Goal: Communication & Community: Participate in discussion

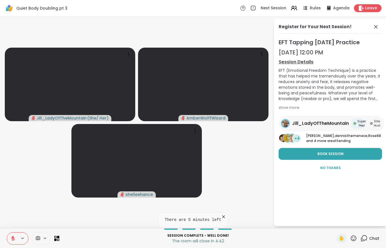
click at [9, 237] on button at bounding box center [12, 238] width 11 height 12
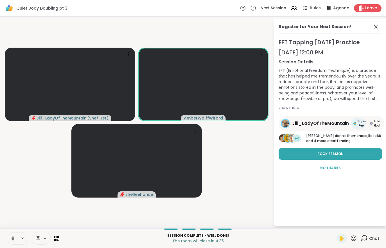
click at [370, 7] on span "Leave" at bounding box center [372, 8] width 12 height 6
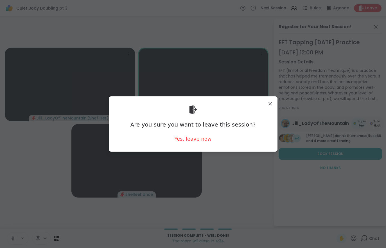
click at [199, 140] on div "Yes, leave now" at bounding box center [192, 138] width 37 height 7
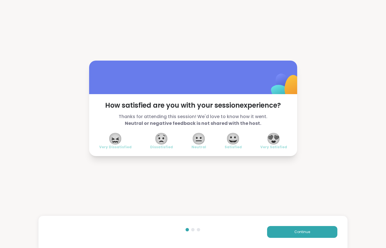
click at [319, 235] on button "Continue" at bounding box center [302, 232] width 70 height 12
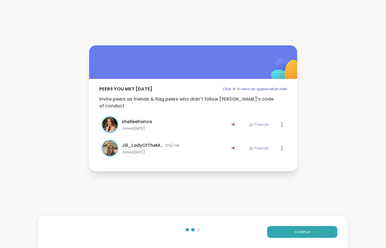
click at [319, 235] on button "Continue" at bounding box center [302, 232] width 70 height 12
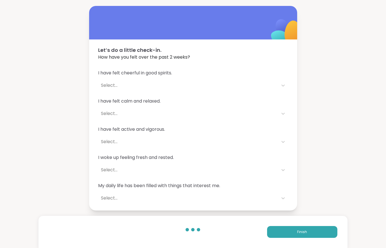
click at [317, 230] on button "Finish" at bounding box center [302, 232] width 70 height 12
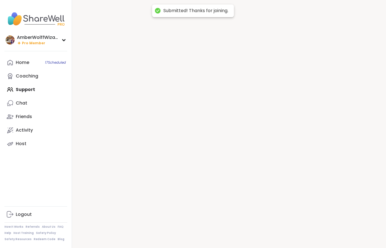
click at [317, 230] on div at bounding box center [229, 124] width 314 height 248
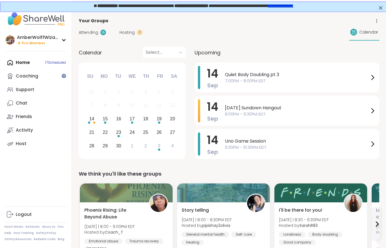
click at [131, 33] on span "Hosting" at bounding box center [127, 33] width 15 height 6
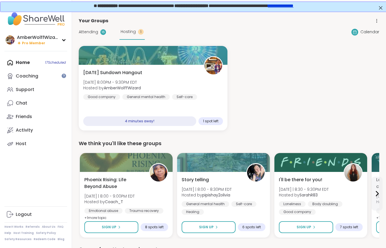
click at [133, 33] on span "Hosting" at bounding box center [128, 32] width 15 height 6
click at [124, 81] on span "Sun, Sep 14 | 8:00PM - 9:30PM EDT" at bounding box center [112, 82] width 58 height 6
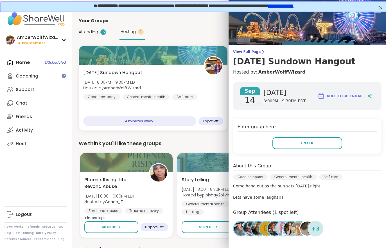
click at [254, 51] on span "View Full Page" at bounding box center [307, 52] width 149 height 5
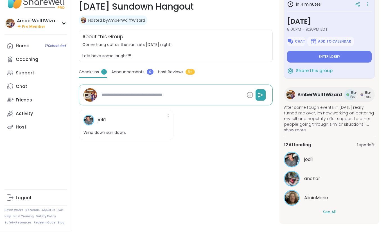
scroll to position [72, 0]
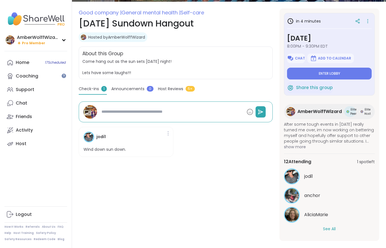
click at [330, 231] on button "See All" at bounding box center [329, 229] width 13 height 6
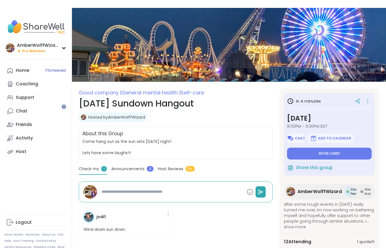
scroll to position [0, 0]
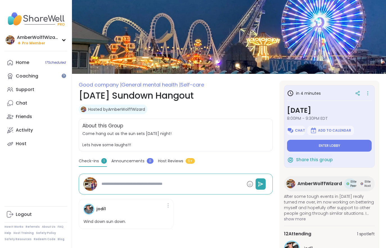
click at [329, 149] on button "Enter lobby" at bounding box center [329, 146] width 85 height 12
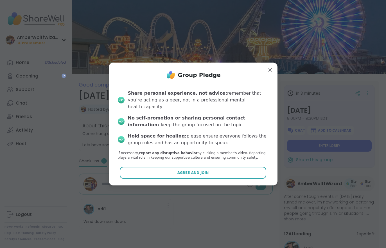
click at [202, 170] on span "Agree and Join" at bounding box center [194, 172] width 32 height 5
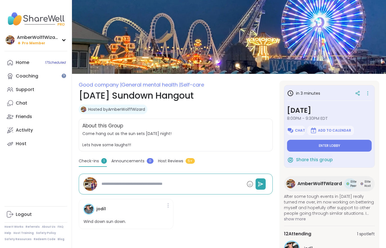
type textarea "*"
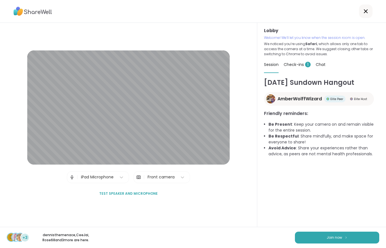
click at [326, 237] on button "Join now" at bounding box center [337, 237] width 84 height 12
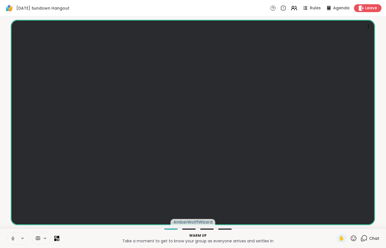
click at [26, 239] on button at bounding box center [23, 238] width 10 height 5
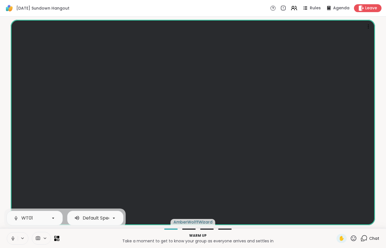
click at [12, 241] on button at bounding box center [12, 238] width 11 height 12
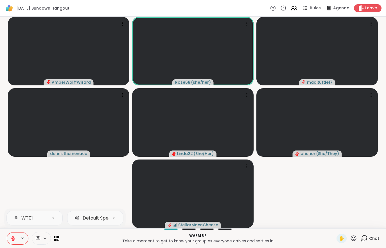
click at [13, 237] on icon at bounding box center [13, 237] width 2 height 2
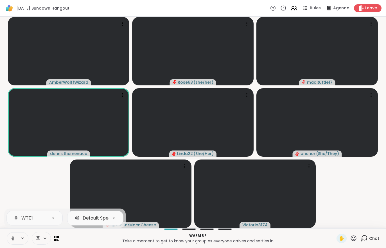
click at [348, 203] on video-player-container "AmberWolffWizard Rose68 ( she/her ) madituttle17 dennisthemenace Linda22 ( She/…" at bounding box center [193, 122] width 380 height 207
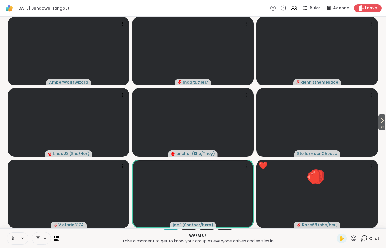
click at [380, 129] on span "1 / 2" at bounding box center [382, 127] width 7 height 7
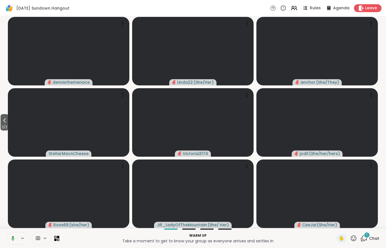
click at [1, 121] on button "2 / 2" at bounding box center [5, 122] width 8 height 16
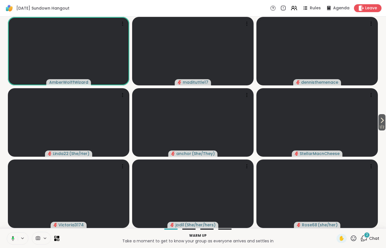
click at [378, 231] on div "Warm up Take a moment to get to know your group as everyone arrives and settles…" at bounding box center [193, 238] width 386 height 20
click at [370, 239] on span "Chat" at bounding box center [374, 238] width 10 height 6
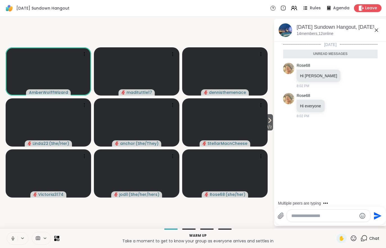
click at [270, 124] on icon at bounding box center [269, 120] width 7 height 7
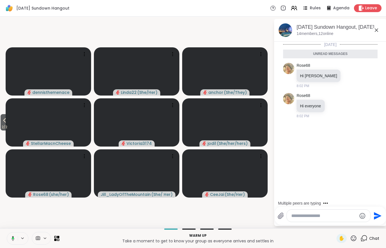
click at [297, 9] on icon at bounding box center [296, 8] width 2 height 4
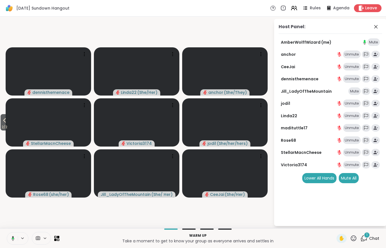
click at [374, 241] on div "1 Chat" at bounding box center [370, 238] width 19 height 9
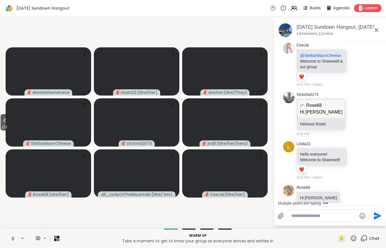
scroll to position [160, 0]
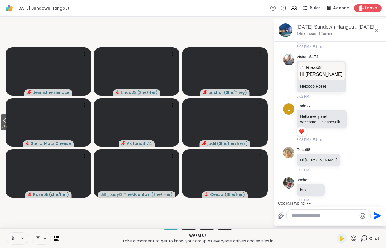
click at [296, 10] on icon at bounding box center [294, 8] width 7 height 7
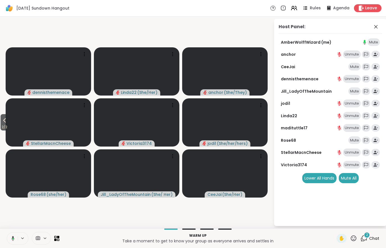
click at [363, 234] on div "2 Chat" at bounding box center [370, 238] width 19 height 9
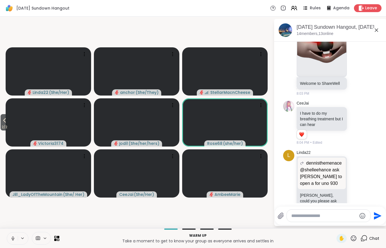
scroll to position [415, 0]
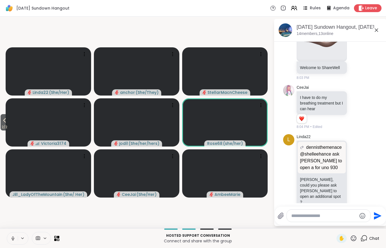
click at [3, 125] on span "2 / 2" at bounding box center [5, 127] width 8 height 7
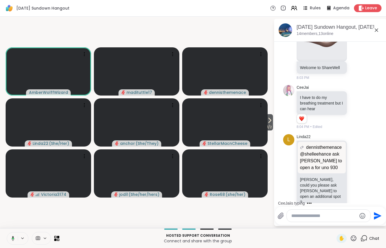
click at [314, 11] on span "Rules" at bounding box center [315, 8] width 11 height 6
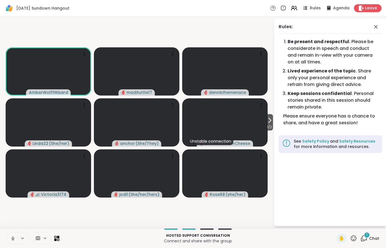
click at [37, 69] on video at bounding box center [49, 71] width 86 height 48
click at [49, 67] on h4 "View Profile" at bounding box center [60, 70] width 24 height 6
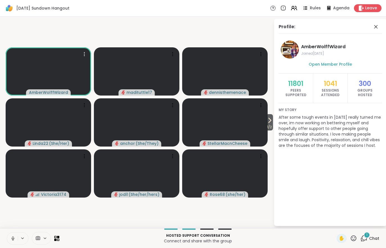
click at [270, 121] on icon at bounding box center [270, 120] width 2 height 5
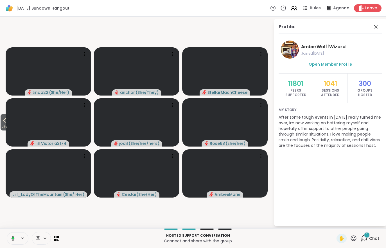
click at [367, 237] on span "1" at bounding box center [367, 234] width 1 height 5
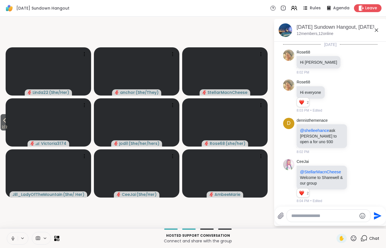
scroll to position [472, 0]
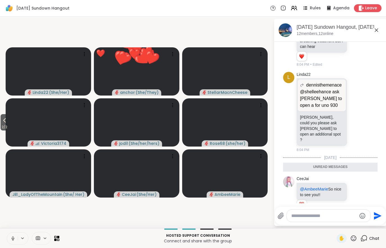
click at [3, 124] on span "2 / 2" at bounding box center [5, 127] width 8 height 7
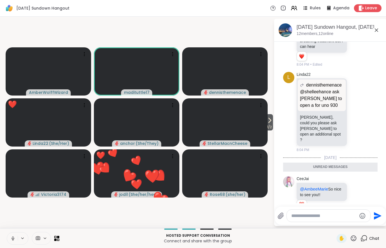
click at [354, 233] on div "Hosted support conversation Connect and share with the group ✋ Chat" at bounding box center [193, 238] width 386 height 20
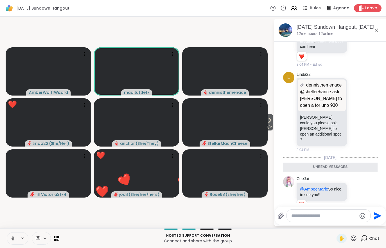
click at [355, 241] on icon at bounding box center [353, 237] width 7 height 7
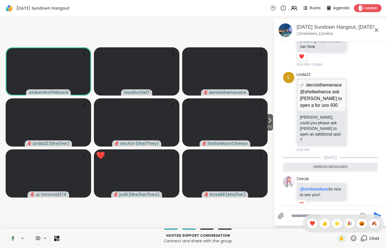
click at [361, 223] on span "🎃" at bounding box center [362, 223] width 6 height 7
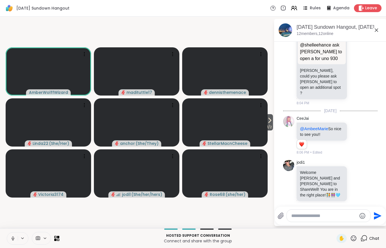
scroll to position [505, 0]
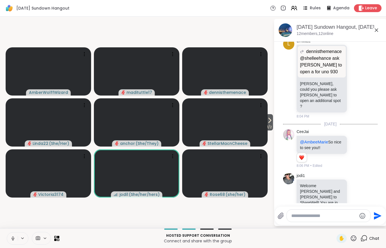
click at [272, 126] on span "1 / 2" at bounding box center [269, 127] width 7 height 7
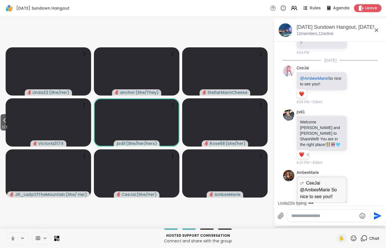
scroll to position [610, 0]
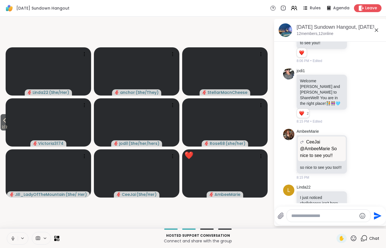
click at [8, 127] on span "2 / 2" at bounding box center [5, 127] width 8 height 7
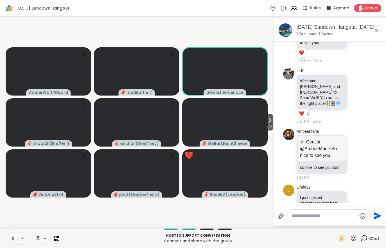
click at [267, 125] on span "1 / 2" at bounding box center [269, 127] width 7 height 7
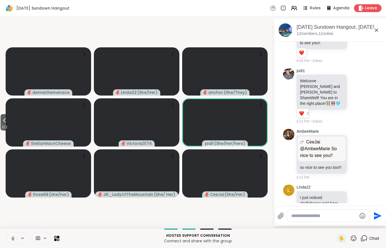
click at [8, 123] on icon at bounding box center [4, 120] width 7 height 7
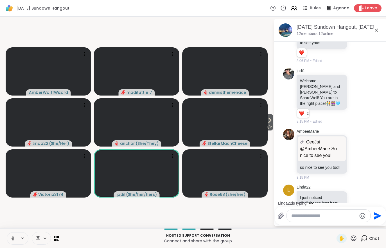
click at [272, 123] on icon at bounding box center [269, 120] width 7 height 7
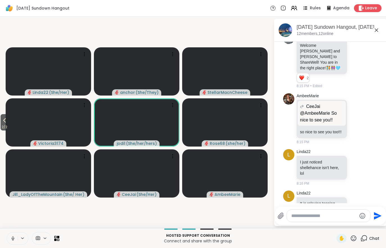
scroll to position [653, 0]
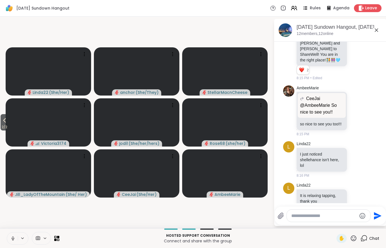
click at [1, 120] on button "2 / 2" at bounding box center [5, 122] width 8 height 16
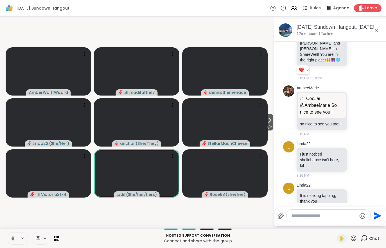
click at [273, 122] on button "1 / 2" at bounding box center [269, 122] width 7 height 16
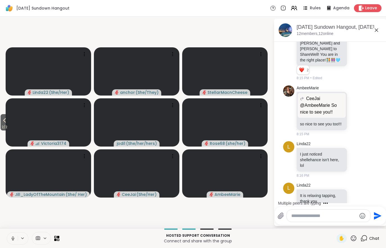
scroll to position [683, 0]
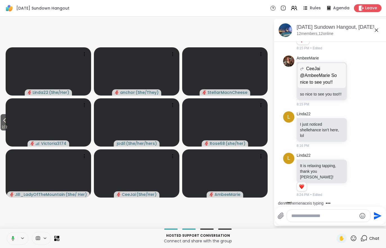
click at [8, 129] on span "2 / 2" at bounding box center [5, 127] width 8 height 7
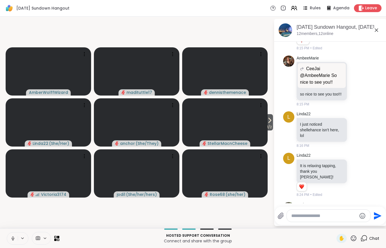
click at [266, 122] on icon at bounding box center [269, 120] width 7 height 7
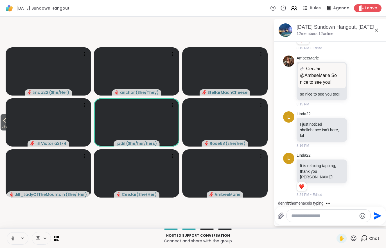
click at [2, 122] on icon at bounding box center [4, 120] width 7 height 7
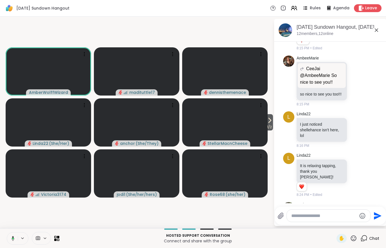
click at [269, 120] on icon at bounding box center [269, 120] width 7 height 7
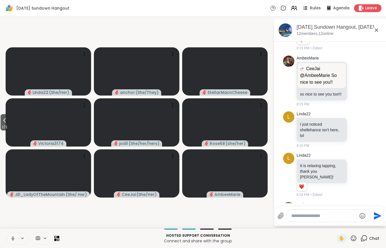
scroll to position [724, 0]
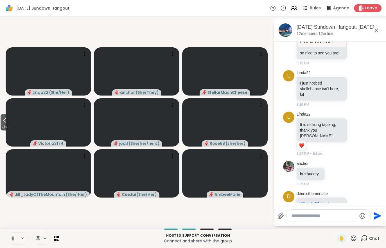
click at [1, 120] on button "2 / 2" at bounding box center [5, 122] width 8 height 16
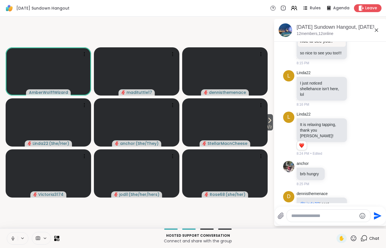
click at [38, 239] on icon at bounding box center [38, 238] width 4 height 4
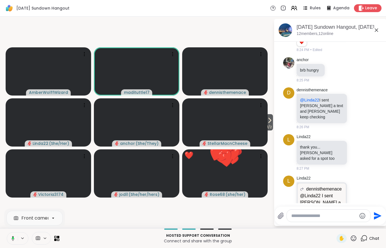
scroll to position [858, 0]
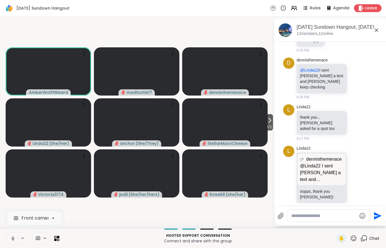
click at [272, 122] on icon at bounding box center [269, 120] width 7 height 7
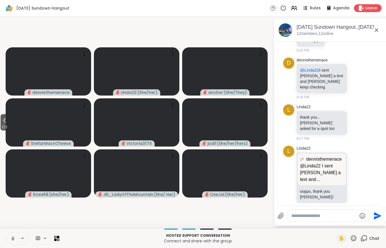
scroll to position [866, 0]
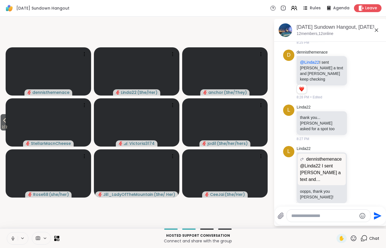
click at [3, 122] on icon at bounding box center [4, 120] width 7 height 7
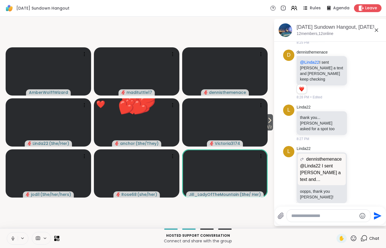
click at [268, 126] on span "1 / 2" at bounding box center [269, 127] width 7 height 7
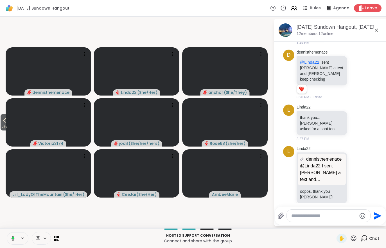
click at [1, 124] on span "2 / 2" at bounding box center [5, 127] width 8 height 7
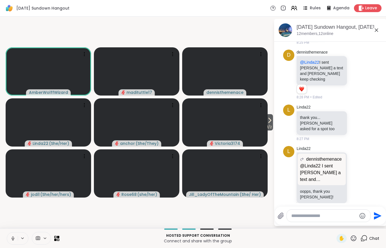
click at [273, 127] on span "1 / 2" at bounding box center [269, 127] width 7 height 7
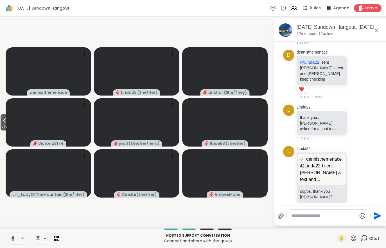
click at [8, 121] on icon at bounding box center [4, 120] width 7 height 7
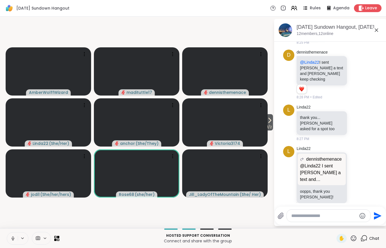
click at [273, 124] on span "1 / 2" at bounding box center [269, 127] width 7 height 7
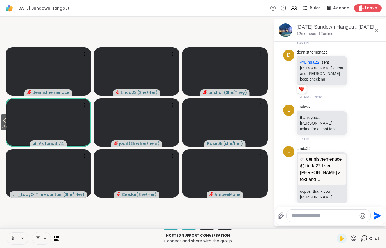
click at [1, 122] on button "2 / 2" at bounding box center [5, 122] width 8 height 16
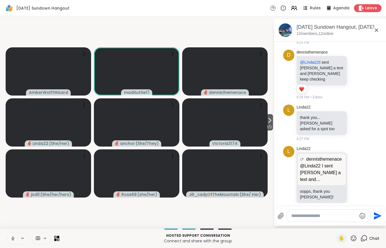
click at [267, 123] on icon at bounding box center [269, 120] width 7 height 7
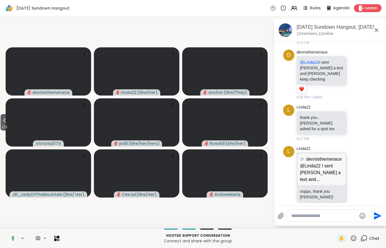
click at [5, 120] on icon at bounding box center [4, 120] width 7 height 7
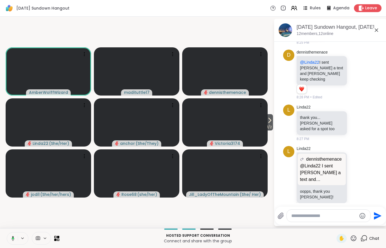
click at [266, 130] on span "1 / 2" at bounding box center [269, 127] width 7 height 7
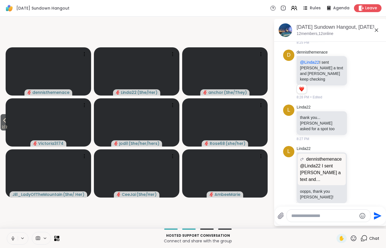
click at [1, 123] on button "2 / 2" at bounding box center [5, 122] width 8 height 16
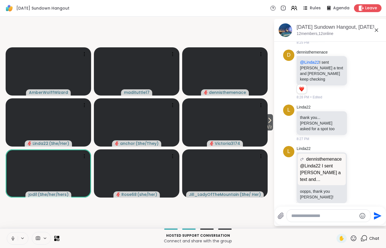
click at [355, 241] on icon at bounding box center [353, 237] width 7 height 7
click at [338, 220] on span "🌟" at bounding box center [338, 223] width 6 height 7
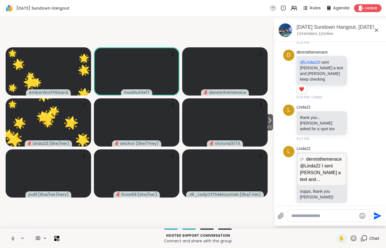
click at [354, 236] on icon at bounding box center [353, 237] width 7 height 7
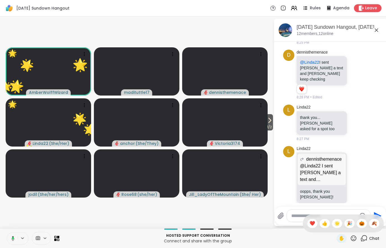
click at [337, 224] on span "🌟" at bounding box center [338, 223] width 6 height 7
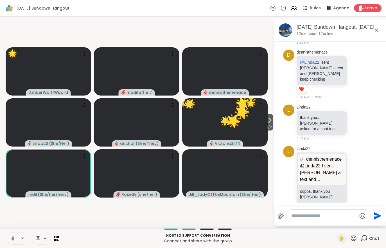
click at [356, 239] on icon at bounding box center [353, 237] width 7 height 7
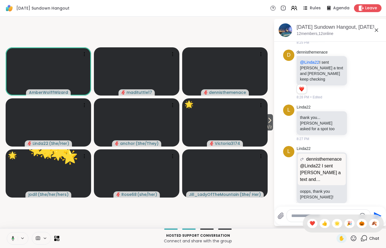
click at [337, 226] on span "🌟" at bounding box center [338, 223] width 6 height 7
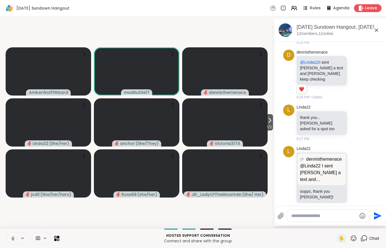
click at [11, 243] on button at bounding box center [12, 238] width 11 height 12
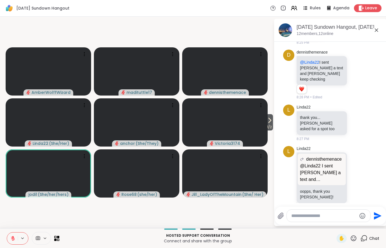
click at [41, 241] on div at bounding box center [41, 238] width 19 height 13
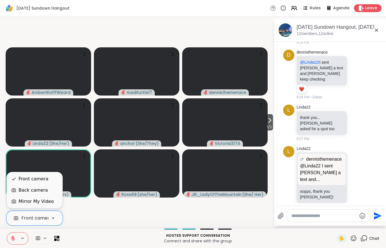
click at [23, 189] on div "Back camera" at bounding box center [33, 190] width 29 height 7
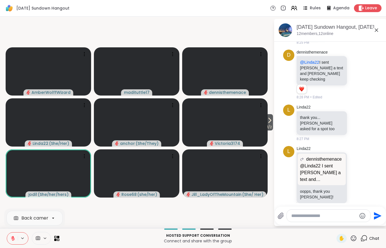
click at [14, 241] on button at bounding box center [12, 238] width 11 height 12
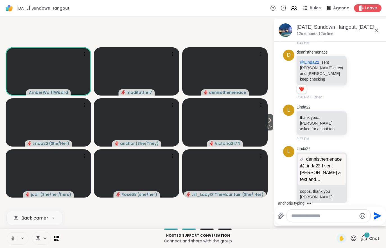
scroll to position [903, 0]
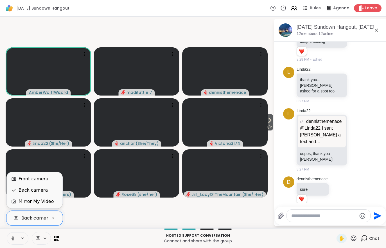
click at [24, 178] on div "Front camera" at bounding box center [34, 178] width 30 height 7
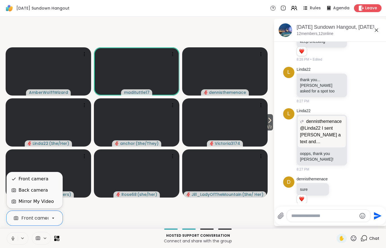
click at [24, 192] on div "Back camera" at bounding box center [33, 190] width 29 height 7
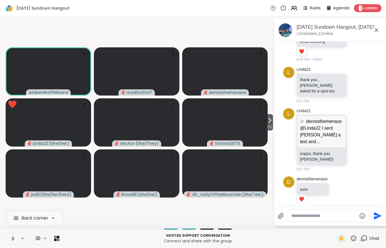
click at [40, 238] on icon at bounding box center [38, 238] width 4 height 4
click at [42, 242] on div at bounding box center [41, 238] width 19 height 13
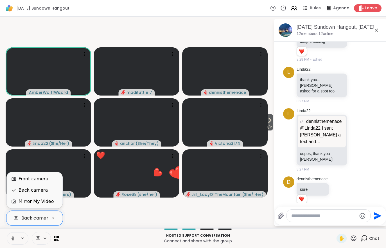
click at [20, 178] on div "Front camera" at bounding box center [34, 178] width 30 height 7
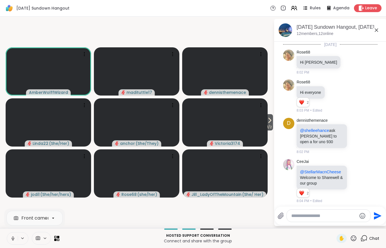
scroll to position [903, 0]
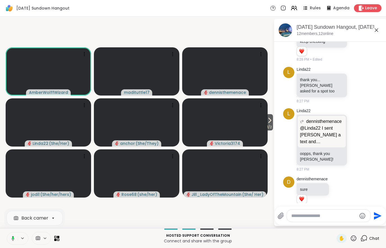
click at [271, 122] on icon at bounding box center [269, 120] width 7 height 7
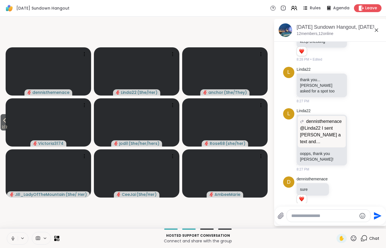
click at [41, 236] on span at bounding box center [37, 237] width 11 height 5
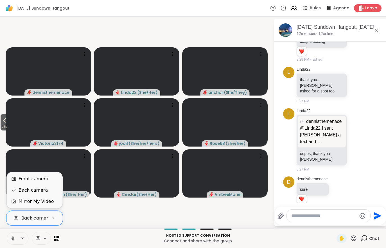
click at [28, 179] on div "Front camera" at bounding box center [34, 178] width 30 height 7
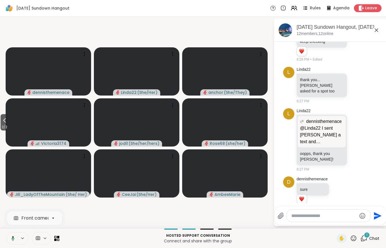
scroll to position [939, 0]
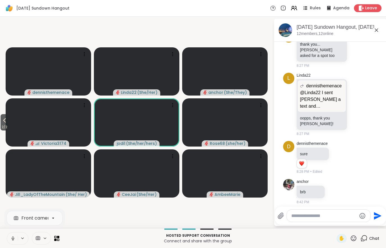
click at [1, 125] on span "2 / 2" at bounding box center [5, 127] width 8 height 7
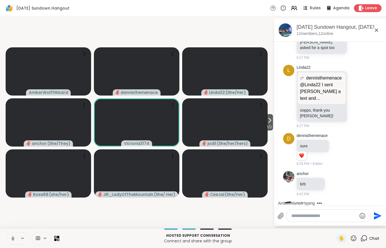
scroll to position [1019, 0]
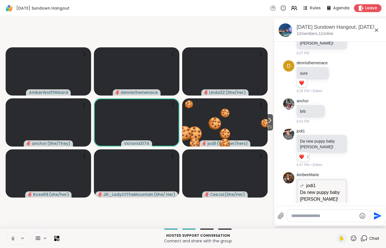
click at [270, 130] on span "1 / 2" at bounding box center [269, 127] width 7 height 7
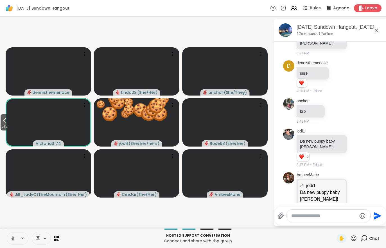
scroll to position [1027, 0]
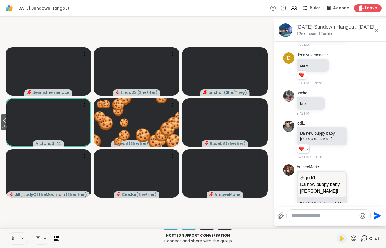
click at [6, 123] on icon at bounding box center [4, 120] width 7 height 7
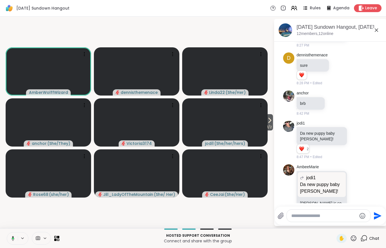
scroll to position [1062, 0]
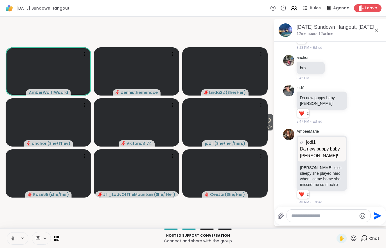
click at [270, 124] on span "1 / 2" at bounding box center [269, 127] width 7 height 7
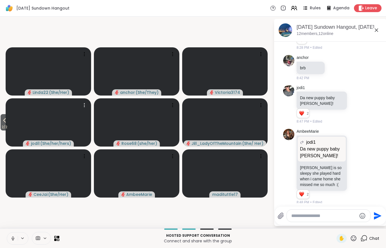
click at [13, 121] on video at bounding box center [49, 122] width 86 height 48
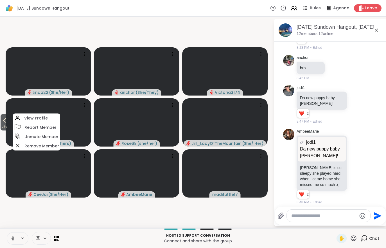
click at [44, 223] on video-player-container "2 / 2 Linda22 ( She/Her ) anchor ( She/They ) Victoria3174 jodi1 ( She/her/hers…" at bounding box center [136, 122] width 267 height 207
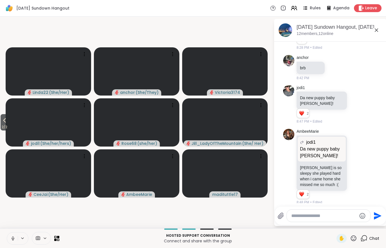
click at [2, 127] on span "2 / 2" at bounding box center [5, 127] width 8 height 7
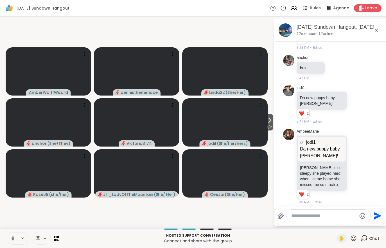
click at [271, 123] on icon at bounding box center [269, 120] width 7 height 7
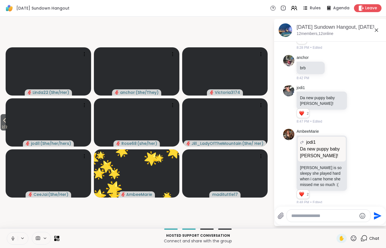
click at [4, 123] on icon at bounding box center [4, 120] width 7 height 7
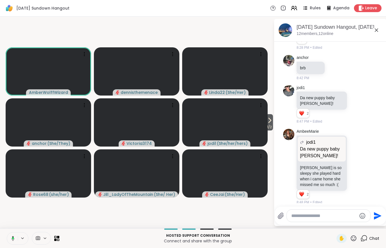
click at [270, 125] on span "1 / 2" at bounding box center [269, 127] width 7 height 7
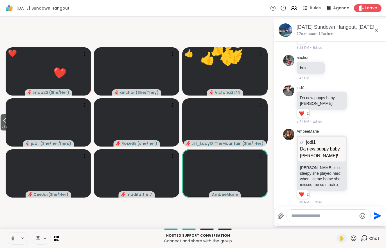
click at [6, 125] on span "2 / 2" at bounding box center [5, 127] width 8 height 7
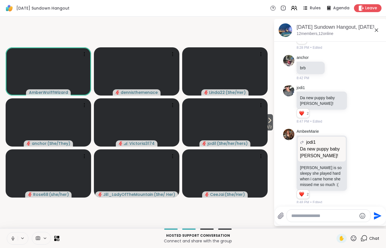
click at [269, 122] on icon at bounding box center [270, 120] width 2 height 5
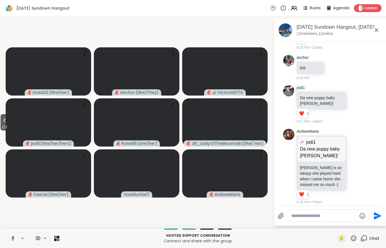
click at [1, 127] on span "2 / 2" at bounding box center [5, 127] width 8 height 7
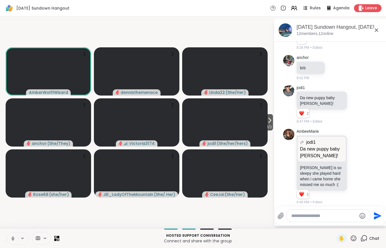
click at [273, 118] on button "1 / 2" at bounding box center [269, 122] width 7 height 16
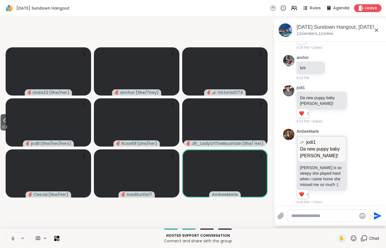
click at [1, 120] on button "2 / 2" at bounding box center [5, 122] width 8 height 16
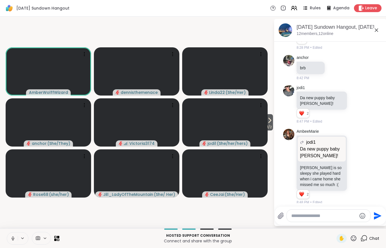
click at [268, 126] on span "1 / 2" at bounding box center [269, 127] width 7 height 7
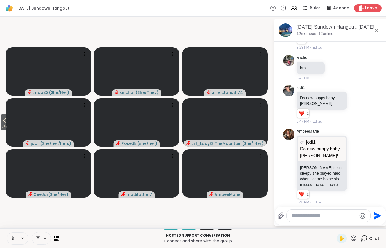
click at [3, 128] on span "2 / 2" at bounding box center [5, 127] width 8 height 7
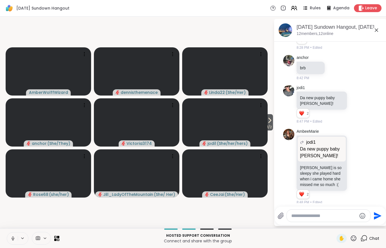
click at [271, 124] on span "1 / 2" at bounding box center [269, 127] width 7 height 7
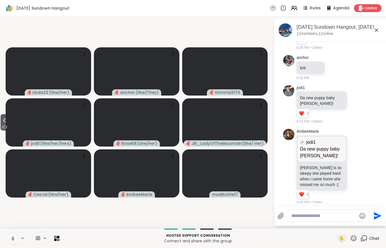
click at [8, 125] on span "2 / 2" at bounding box center [5, 127] width 8 height 7
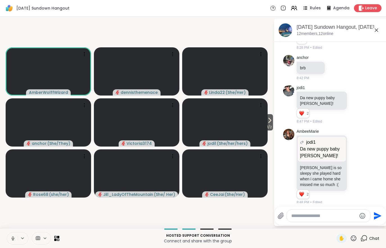
click at [268, 124] on span "1 / 2" at bounding box center [269, 127] width 7 height 7
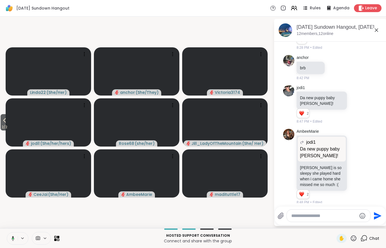
click at [4, 125] on span "2 / 2" at bounding box center [5, 127] width 8 height 7
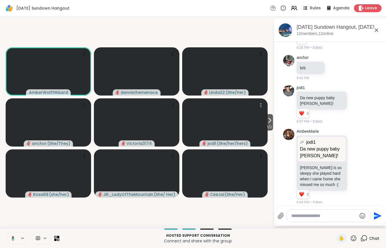
click at [263, 116] on video at bounding box center [225, 122] width 86 height 48
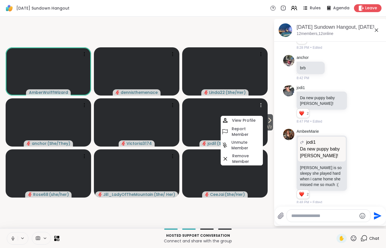
click at [269, 124] on span "1 / 2" at bounding box center [269, 127] width 7 height 7
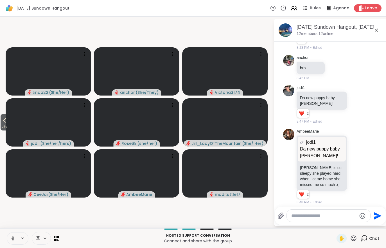
click at [1, 127] on span "2 / 2" at bounding box center [5, 127] width 8 height 7
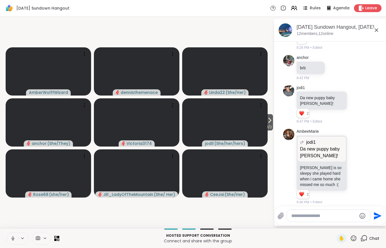
click at [268, 121] on icon at bounding box center [269, 120] width 7 height 7
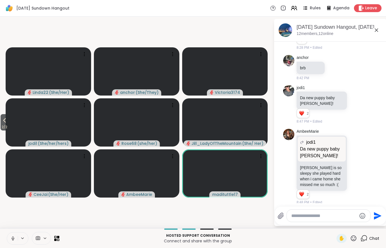
click at [4, 121] on icon at bounding box center [4, 120] width 7 height 7
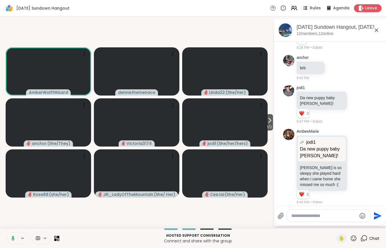
click at [271, 127] on span "1 / 2" at bounding box center [269, 127] width 7 height 7
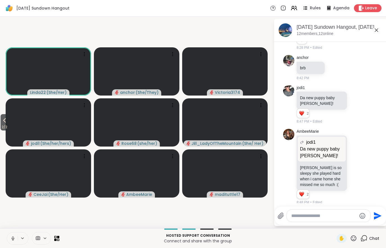
click at [6, 119] on icon at bounding box center [4, 120] width 7 height 7
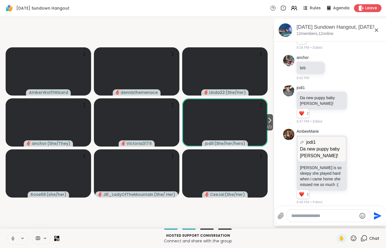
click at [271, 126] on span "1 / 2" at bounding box center [269, 127] width 7 height 7
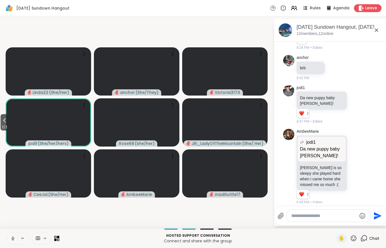
click at [4, 125] on span "2 / 2" at bounding box center [5, 127] width 8 height 7
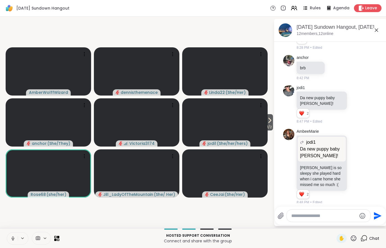
scroll to position [1177, 0]
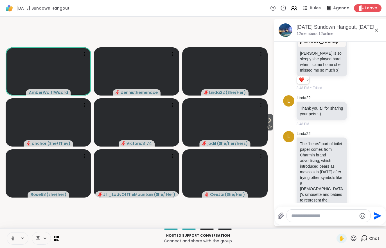
click at [14, 181] on video at bounding box center [49, 173] width 86 height 48
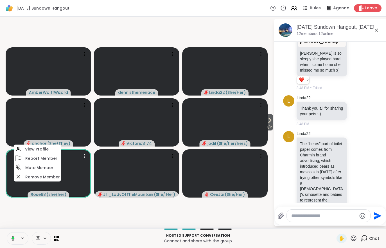
click at [162, 221] on video-player-container "1 / 2 AmberWolffWizard dennisthemenace Linda22 ( She/Her ) anchor ( She/They ) …" at bounding box center [136, 122] width 267 height 207
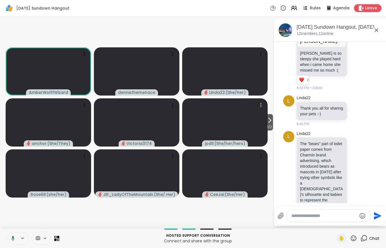
click at [265, 133] on video at bounding box center [225, 122] width 86 height 48
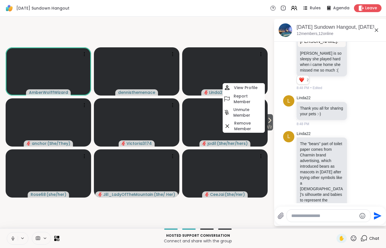
click at [214, 220] on video-player-container "1 / 2 AmberWolffWizard dennisthemenace Linda22 ( She/Her ) anchor ( She/They ) …" at bounding box center [136, 122] width 267 height 207
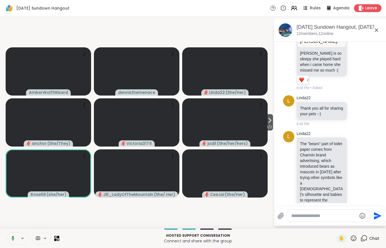
click at [266, 121] on icon at bounding box center [269, 120] width 7 height 7
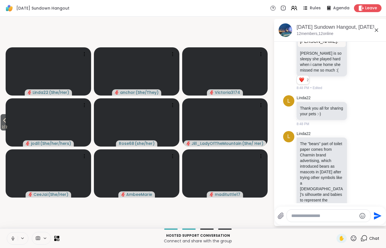
click at [5, 122] on icon at bounding box center [4, 120] width 3 height 5
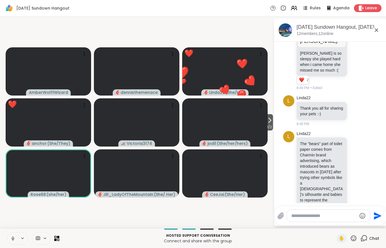
click at [267, 126] on span "1 / 2" at bounding box center [269, 127] width 7 height 7
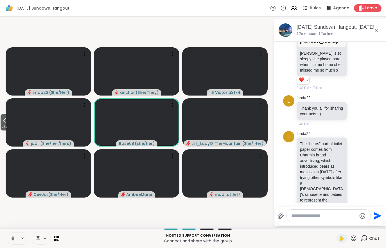
click at [6, 117] on icon at bounding box center [4, 120] width 7 height 7
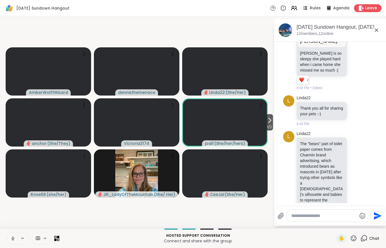
click at [14, 207] on video-player-container "1 / 2 AmberWolffWizard dennisthemenace Linda22 ( She/Her ) anchor ( She/They ) …" at bounding box center [136, 122] width 267 height 207
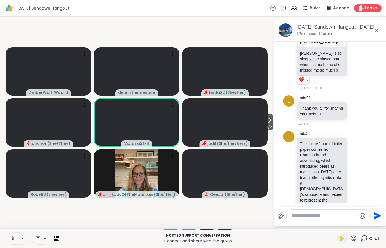
click at [17, 210] on video-player-container "1 / 2 AmberWolffWizard dennisthemenace Linda22 ( She/Her ) anchor ( She/They ) …" at bounding box center [136, 122] width 267 height 207
click at [46, 160] on video at bounding box center [49, 173] width 86 height 48
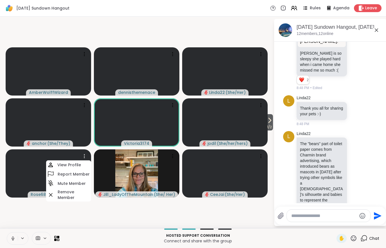
click at [197, 214] on video-player-container "1 / 2 AmberWolffWizard dennisthemenace Linda22 ( She/Her ) anchor ( She/They ) …" at bounding box center [136, 122] width 267 height 207
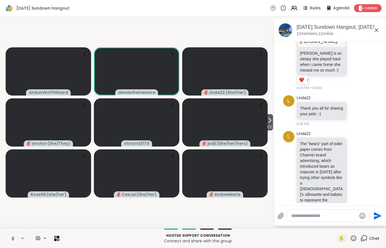
click at [269, 127] on span "1 / 2" at bounding box center [269, 127] width 7 height 7
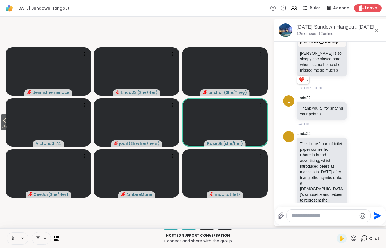
click at [3, 125] on span "2 / 2" at bounding box center [5, 127] width 8 height 7
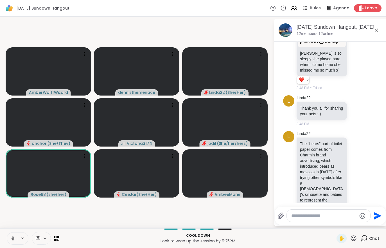
click at [29, 212] on video-player-container "AmberWolffWizard dennisthemenace Linda22 ( She/Her ) anchor ( She/They ) Victor…" at bounding box center [136, 122] width 267 height 207
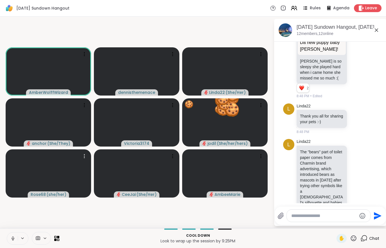
click at [21, 167] on video at bounding box center [49, 173] width 86 height 48
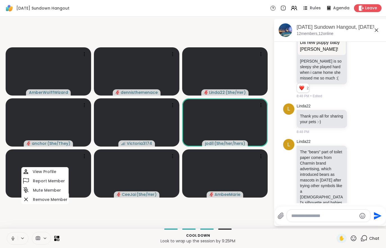
click at [149, 214] on video-player-container "AmberWolffWizard dennisthemenace Linda22 ( She/Her ) anchor ( She/They ) Victor…" at bounding box center [136, 122] width 267 height 207
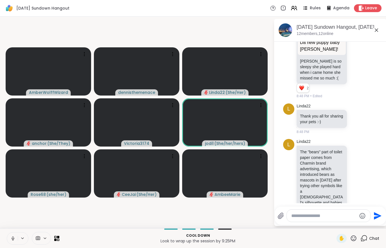
click at [3, 196] on div "AmberWolffWizard dennisthemenace Linda22 ( She/Her ) anchor ( She/They ) Victor…" at bounding box center [193, 122] width 386 height 211
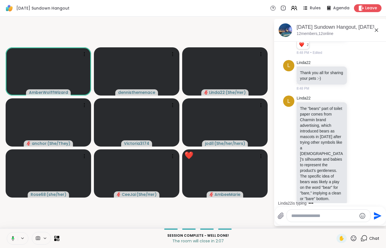
scroll to position [1250, 0]
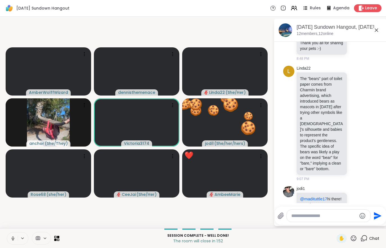
click at [368, 6] on span "Leave" at bounding box center [372, 8] width 12 height 6
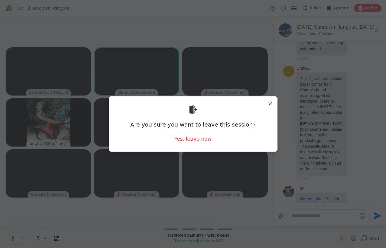
click at [192, 138] on div "Yes, leave now" at bounding box center [192, 138] width 37 height 7
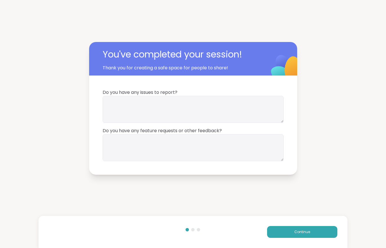
click at [315, 232] on button "Continue" at bounding box center [302, 232] width 70 height 12
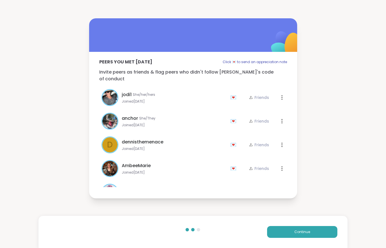
click at [314, 232] on button "Continue" at bounding box center [302, 232] width 70 height 12
click at [312, 236] on button "Continue" at bounding box center [302, 232] width 70 height 12
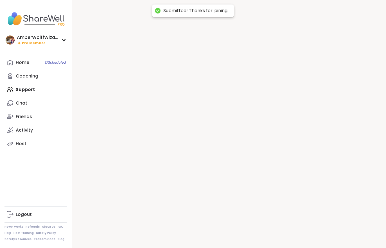
click at [315, 233] on div at bounding box center [229, 124] width 314 height 248
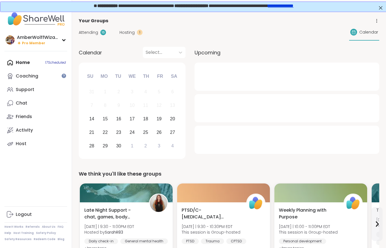
click at [131, 33] on span "Hosting" at bounding box center [127, 33] width 15 height 6
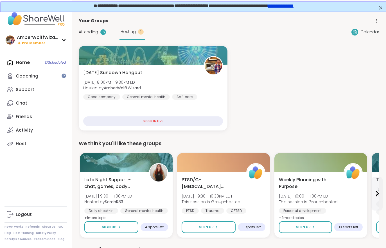
click at [89, 35] on span "Attending" at bounding box center [88, 32] width 19 height 6
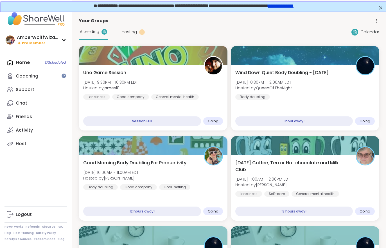
click at [187, 92] on div "Uno Game Session Sun, Sep 14 | 9:30PM - 10:30PM EDT Hosted by james10 Lonelines…" at bounding box center [153, 84] width 140 height 30
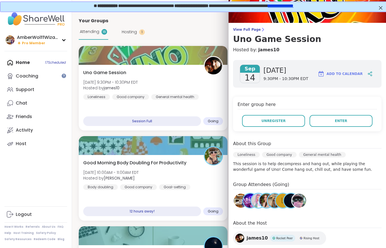
scroll to position [29, 0]
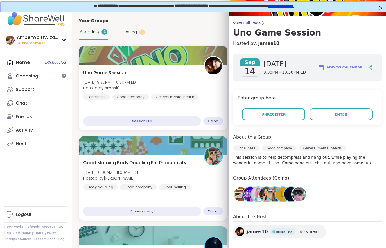
click at [354, 114] on button "Enter" at bounding box center [341, 114] width 63 height 12
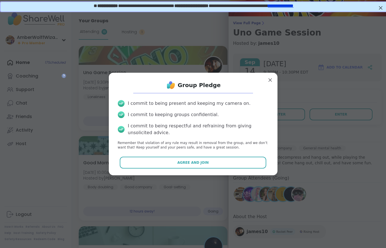
click at [244, 166] on button "Agree and Join" at bounding box center [193, 162] width 147 height 12
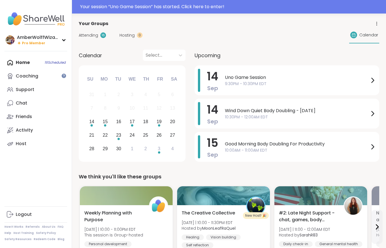
click at [142, 7] on div "Your session “ Uno Game Session ” has started. Click here to enter!" at bounding box center [231, 6] width 303 height 7
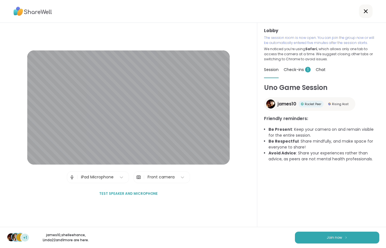
click at [326, 241] on button "Join now" at bounding box center [337, 237] width 84 height 12
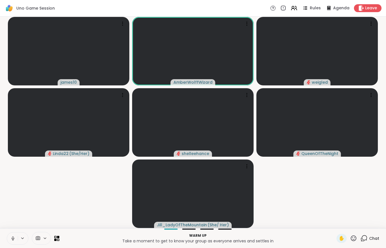
click at [15, 242] on button at bounding box center [12, 238] width 11 height 12
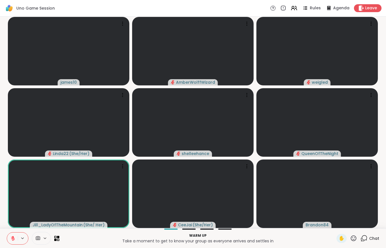
click at [10, 238] on icon at bounding box center [12, 238] width 5 height 5
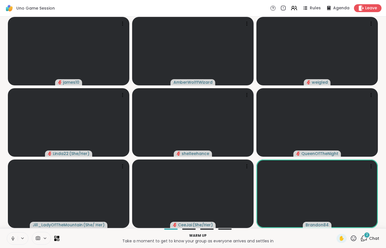
click at [8, 236] on button at bounding box center [12, 238] width 11 height 12
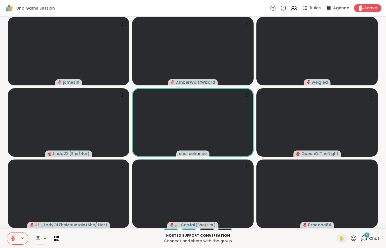
click at [369, 241] on div "4 Chat" at bounding box center [370, 238] width 19 height 9
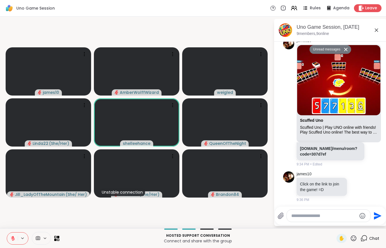
scroll to position [118, 0]
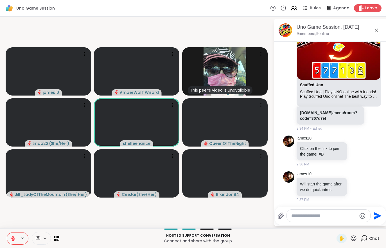
click at [12, 238] on icon at bounding box center [13, 238] width 4 height 4
click at [7, 246] on div "Hosted support conversation Connect and share with the group ✋ Chat" at bounding box center [193, 238] width 386 height 20
click at [7, 245] on div "Hosted support conversation Connect and share with the group ✋ Chat" at bounding box center [193, 238] width 386 height 20
click at [14, 235] on button at bounding box center [12, 238] width 11 height 12
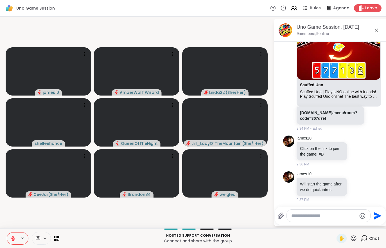
click at [7, 237] on button at bounding box center [12, 238] width 11 height 12
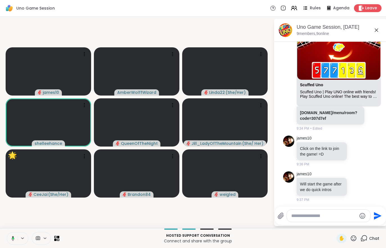
click at [10, 238] on icon at bounding box center [12, 238] width 5 height 5
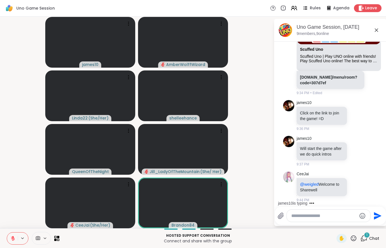
scroll to position [189, 0]
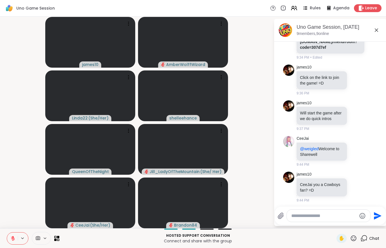
click at [13, 238] on icon at bounding box center [13, 238] width 4 height 4
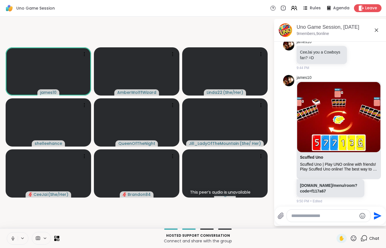
scroll to position [363, 0]
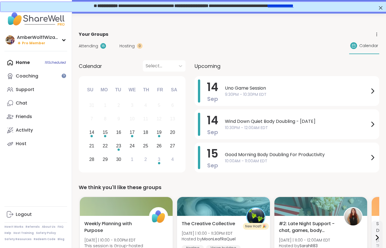
click at [19, 105] on div "Chat" at bounding box center [22, 103] width 12 height 6
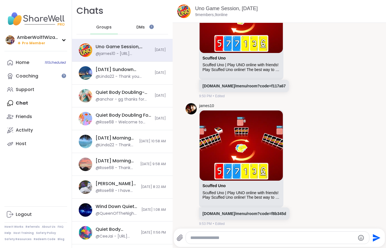
click at [221, 211] on link "[DOMAIN_NAME]/menu/room?code=f8b345d" at bounding box center [245, 213] width 84 height 5
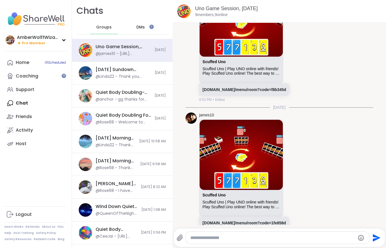
scroll to position [495, 0]
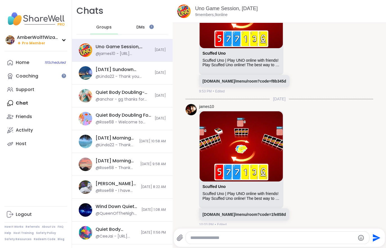
click at [271, 212] on link "[DOMAIN_NAME]/menu/room?code=1fe858d" at bounding box center [245, 214] width 84 height 5
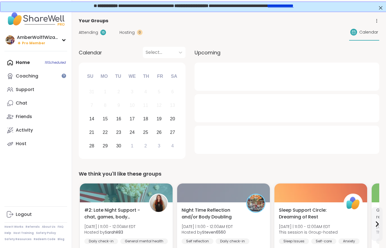
click at [91, 34] on span "Attending" at bounding box center [88, 33] width 19 height 6
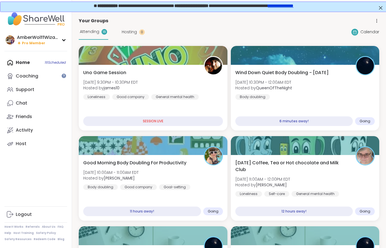
click at [114, 67] on div "Uno Game Session Sun, Sep 14 | 9:30PM - 10:30PM EDT Hosted by james10 Lonelines…" at bounding box center [153, 98] width 149 height 66
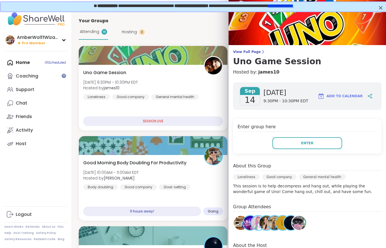
click at [280, 145] on button "Enter" at bounding box center [308, 143] width 70 height 12
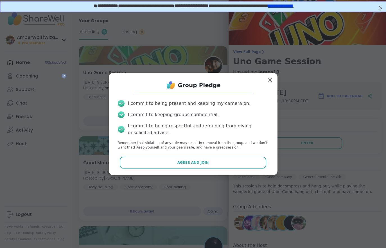
click at [210, 157] on button "Agree and Join" at bounding box center [193, 162] width 147 height 12
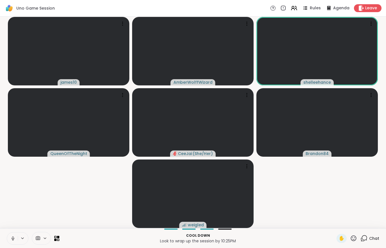
click at [55, 199] on video-player-container "james10 AmberWolffWizard shelleehance QueenOfTheNight CeeJai ( She/Her ) Brando…" at bounding box center [193, 122] width 380 height 207
click at [64, 198] on video-player-container "james10 AmberWolffWizard shelleehance QueenOfTheNight CeeJai ( She/Her ) Brando…" at bounding box center [193, 122] width 380 height 207
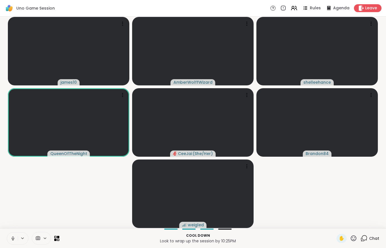
click at [63, 196] on video-player-container "james10 AmberWolffWizard shelleehance QueenOfTheNight CeeJai ( She/Her ) Brando…" at bounding box center [193, 122] width 380 height 207
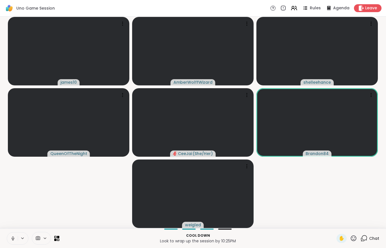
click at [16, 236] on button at bounding box center [12, 238] width 11 height 12
click at [13, 230] on div "Session Complete - well done! The room will close in 4:17 ✋ Chat" at bounding box center [193, 238] width 386 height 20
click at [10, 235] on button at bounding box center [12, 238] width 11 height 12
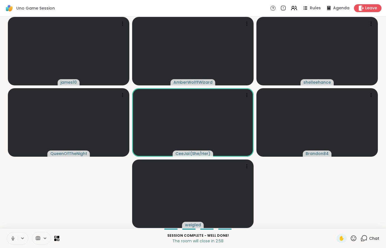
click at [370, 10] on span "Leave" at bounding box center [372, 8] width 12 height 6
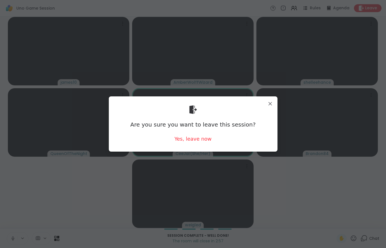
click at [196, 140] on div "Yes, leave now" at bounding box center [192, 138] width 37 height 7
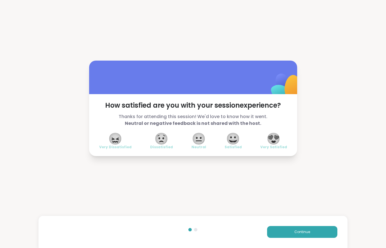
click at [273, 138] on span "😍" at bounding box center [274, 138] width 14 height 10
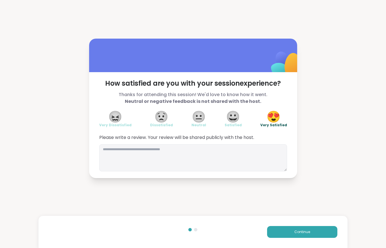
click at [292, 231] on button "Continue" at bounding box center [302, 232] width 70 height 12
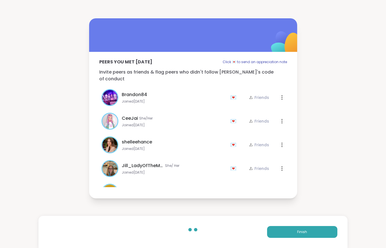
click at [292, 231] on button "Finish" at bounding box center [302, 232] width 70 height 12
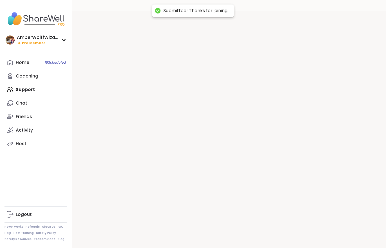
click at [291, 235] on div at bounding box center [229, 135] width 314 height 248
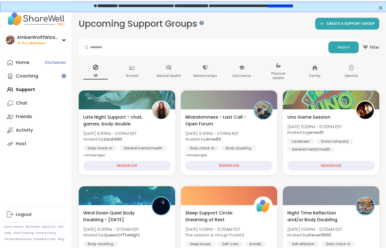
click at [22, 104] on div "Chat" at bounding box center [22, 103] width 12 height 6
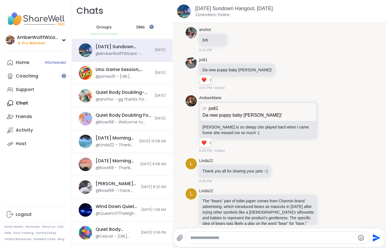
click at [24, 62] on div "Home 16 Scheduled" at bounding box center [23, 62] width 14 height 6
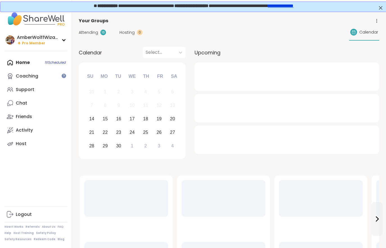
click at [29, 91] on div "Support" at bounding box center [25, 89] width 19 height 6
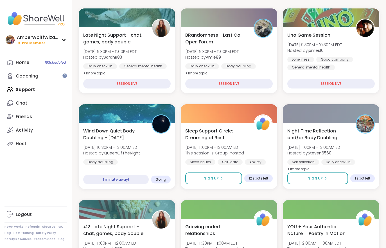
scroll to position [82, 0]
click at [140, 151] on span "Hosted by QueenOfTheNight" at bounding box center [111, 153] width 57 height 6
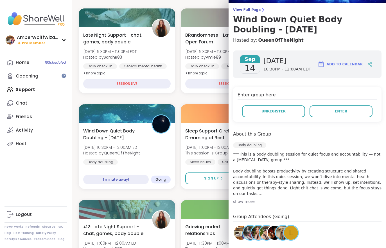
scroll to position [41, 0]
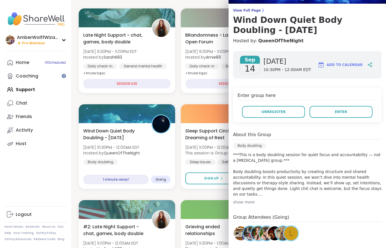
click at [357, 115] on button "Enter" at bounding box center [341, 112] width 63 height 12
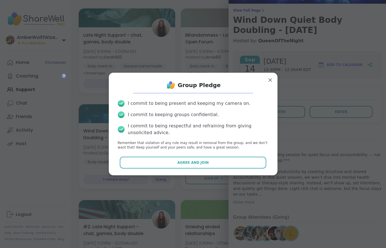
click at [252, 168] on button "Agree and Join" at bounding box center [193, 162] width 147 height 12
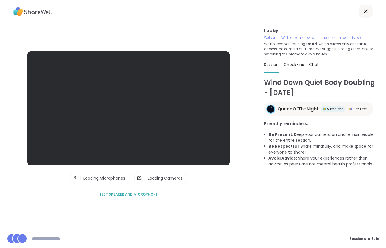
scroll to position [6, 0]
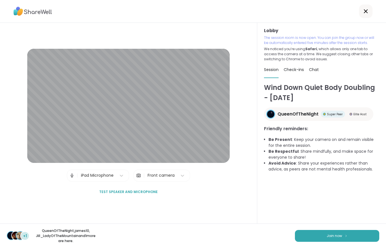
click at [324, 245] on div "+1 QueenOfTheNight , james10 , [PERSON_NAME] and 1 more are here. Join now" at bounding box center [193, 235] width 386 height 24
click at [332, 234] on span "Join now" at bounding box center [334, 235] width 15 height 5
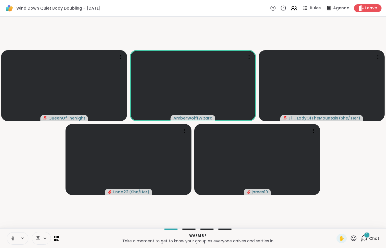
click at [374, 242] on div "1 Chat" at bounding box center [370, 238] width 19 height 9
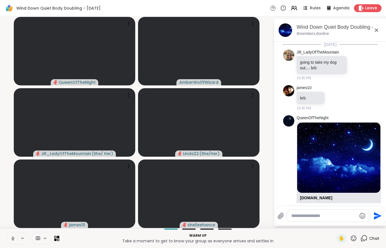
click at [10, 233] on button at bounding box center [12, 238] width 11 height 12
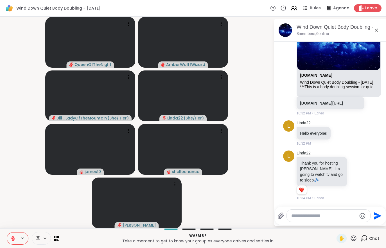
scroll to position [132, 0]
click at [7, 237] on button at bounding box center [12, 238] width 11 height 12
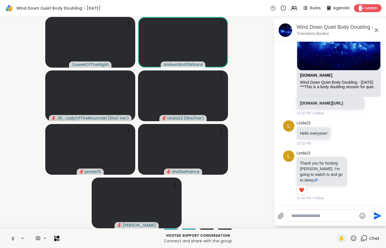
click at [37, 232] on div at bounding box center [41, 238] width 19 height 13
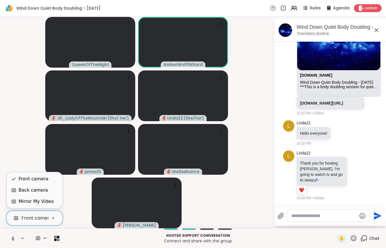
click at [29, 201] on div "Mirror My Video" at bounding box center [36, 201] width 35 height 7
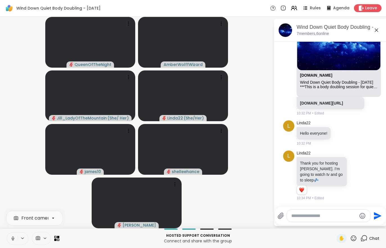
click at [14, 236] on icon at bounding box center [12, 238] width 5 height 5
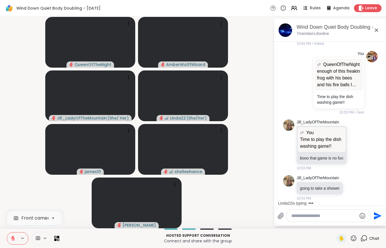
scroll to position [395, 0]
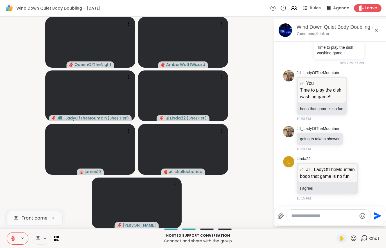
click at [366, 11] on div "Leave" at bounding box center [368, 8] width 28 height 8
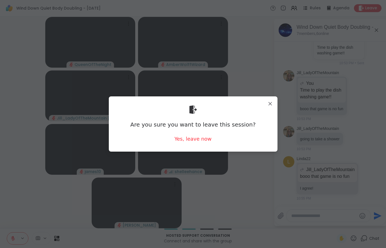
click at [192, 138] on div "Yes, leave now" at bounding box center [192, 138] width 37 height 7
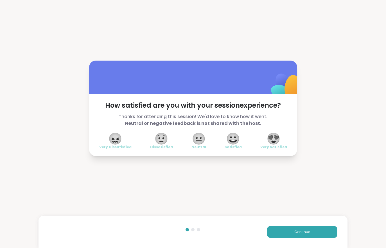
click at [298, 230] on span "Continue" at bounding box center [303, 231] width 16 height 5
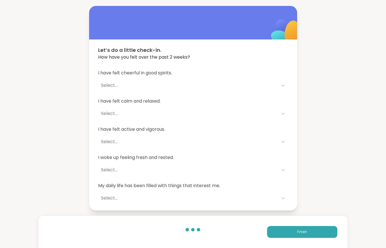
click at [294, 232] on button "Finish" at bounding box center [302, 232] width 70 height 12
